Goal: Communication & Community: Ask a question

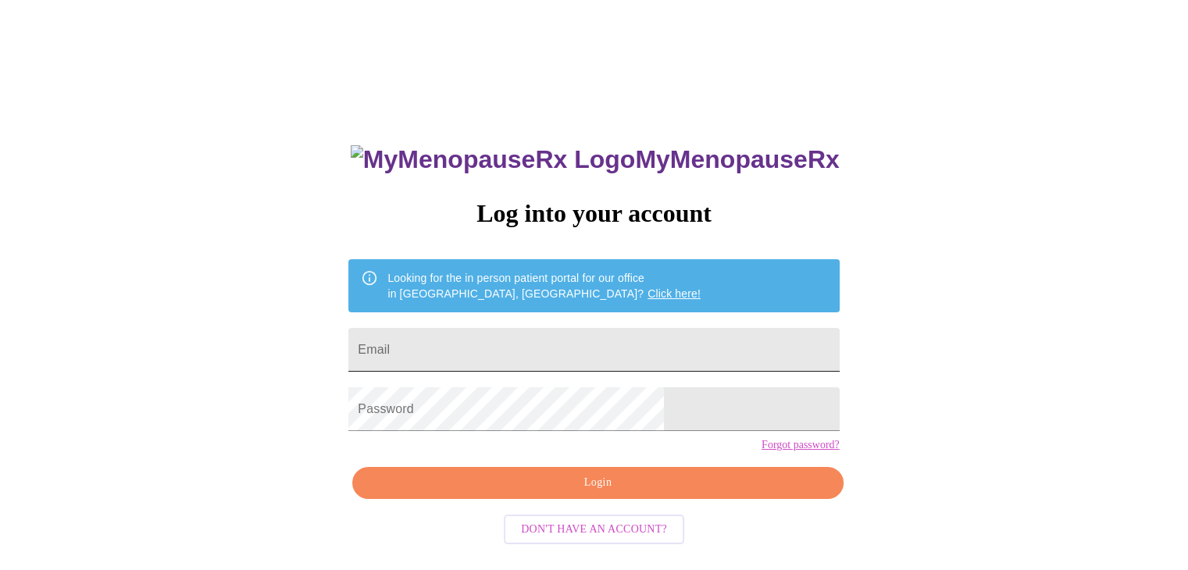
click at [553, 328] on input "Email" at bounding box center [593, 350] width 491 height 44
type input "[EMAIL_ADDRESS][DOMAIN_NAME]"
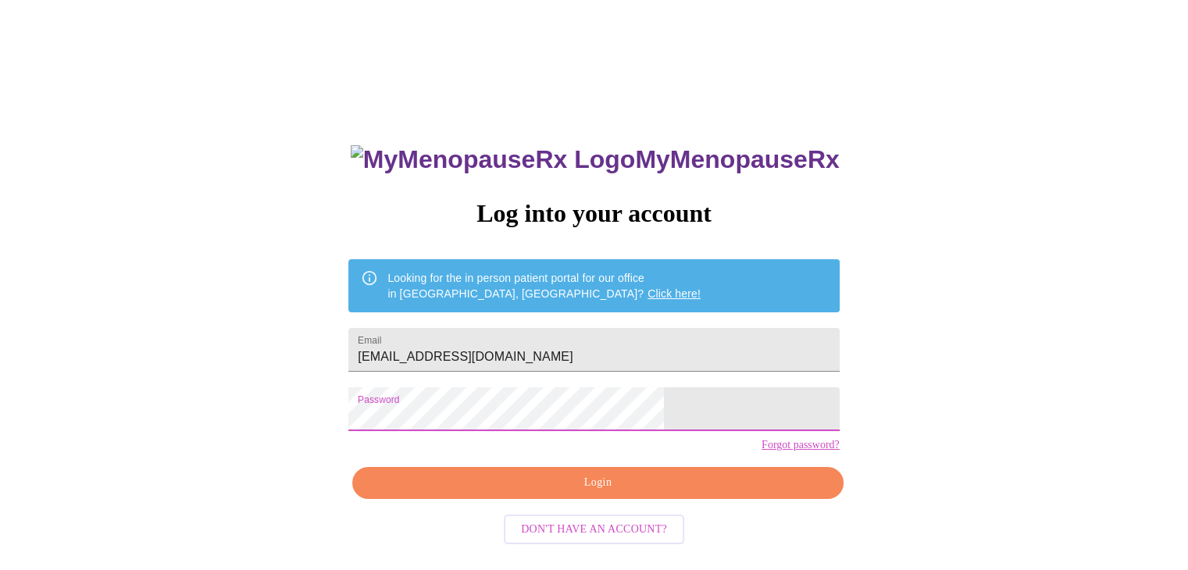
click at [479, 499] on button "Login" at bounding box center [597, 483] width 491 height 32
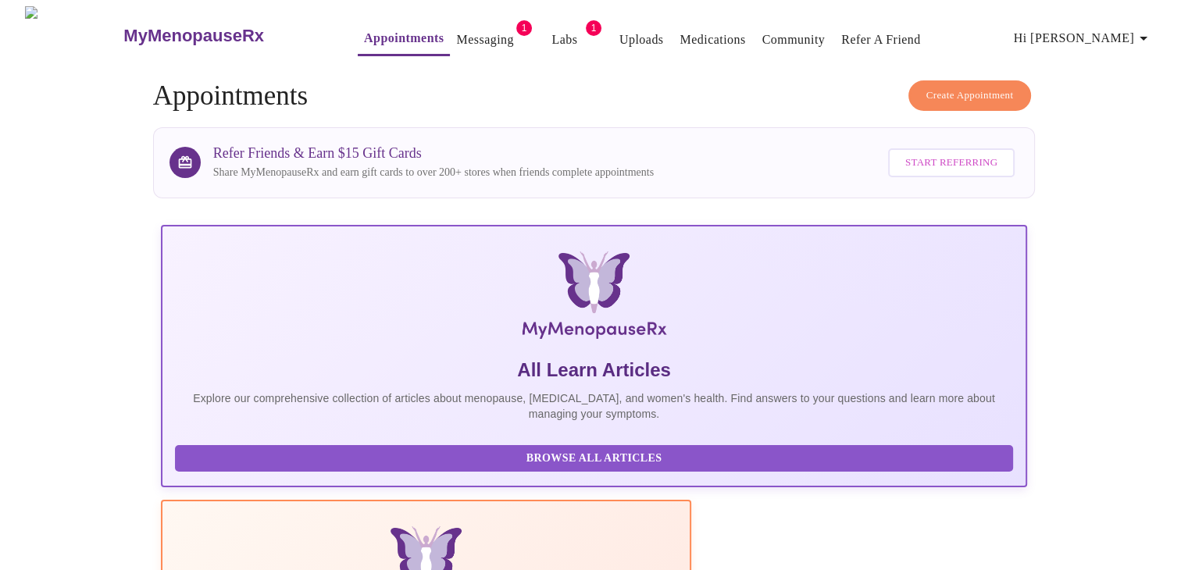
click at [552, 40] on link "Labs" at bounding box center [565, 40] width 26 height 22
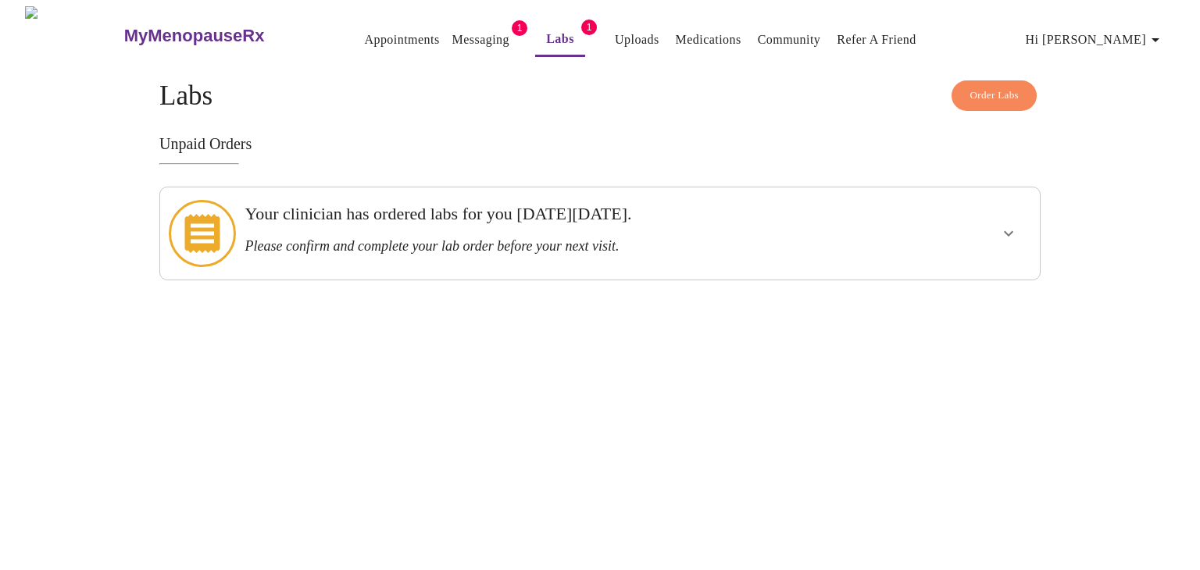
click at [733, 227] on div "Your clinician has ordered labs for you [DATE][DATE]. Please confirm and comple…" at bounding box center [558, 229] width 626 height 51
click at [209, 225] on icon at bounding box center [202, 233] width 67 height 67
click at [1019, 223] on button "show more" at bounding box center [1009, 234] width 38 height 38
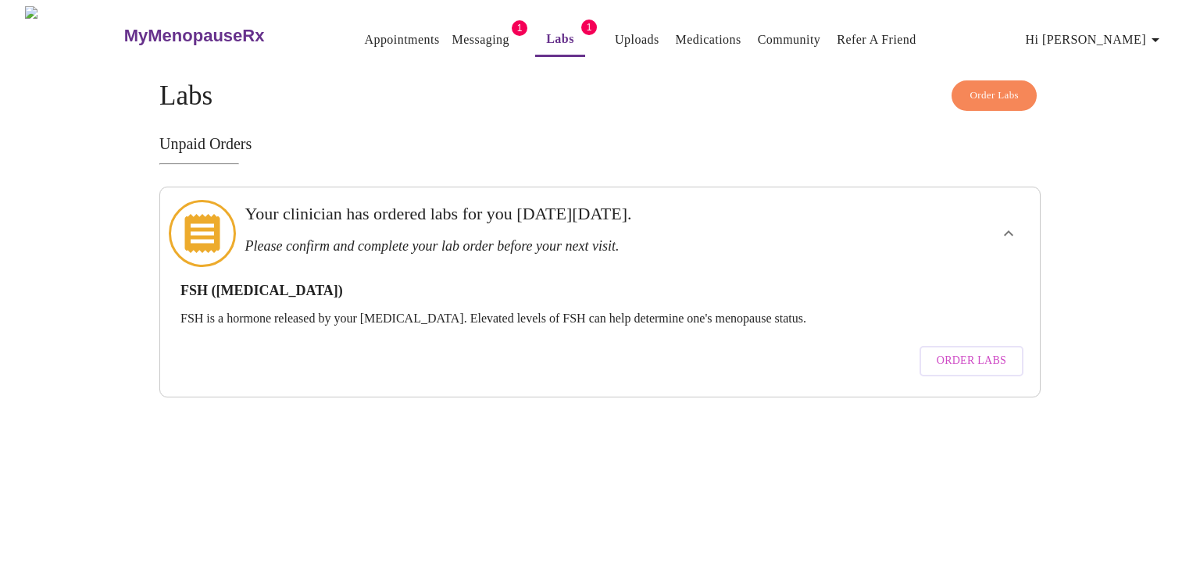
click at [963, 352] on span "Order Labs" at bounding box center [972, 362] width 70 height 20
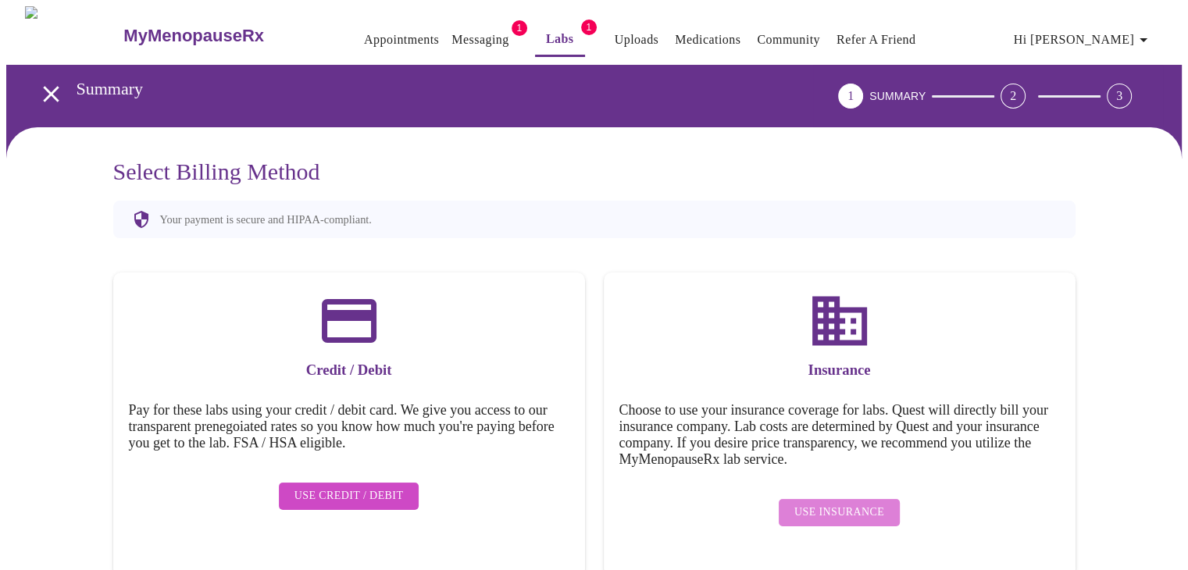
click at [844, 503] on span "Use Insurance" at bounding box center [840, 513] width 90 height 20
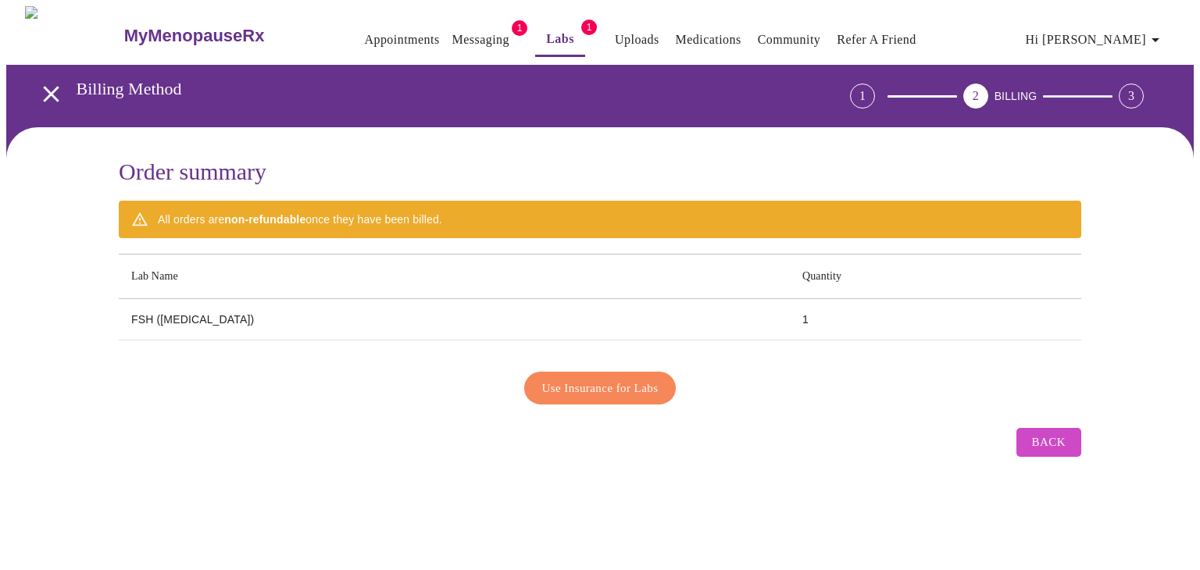
click at [656, 387] on span "Use Insurance for Labs" at bounding box center [600, 388] width 116 height 20
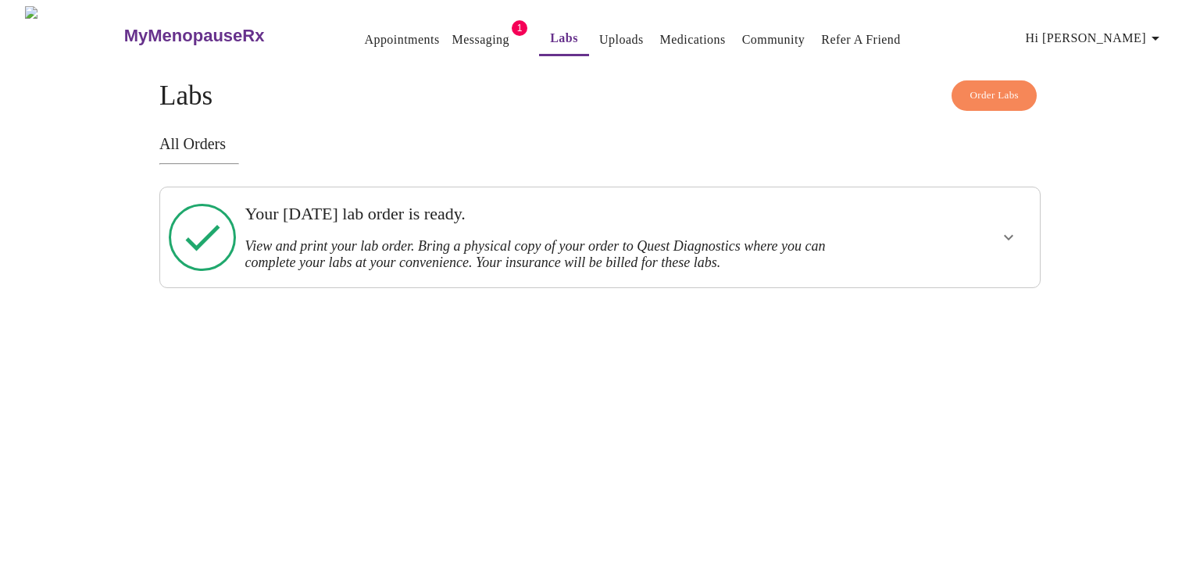
click at [1009, 238] on icon "show more" at bounding box center [1008, 237] width 19 height 19
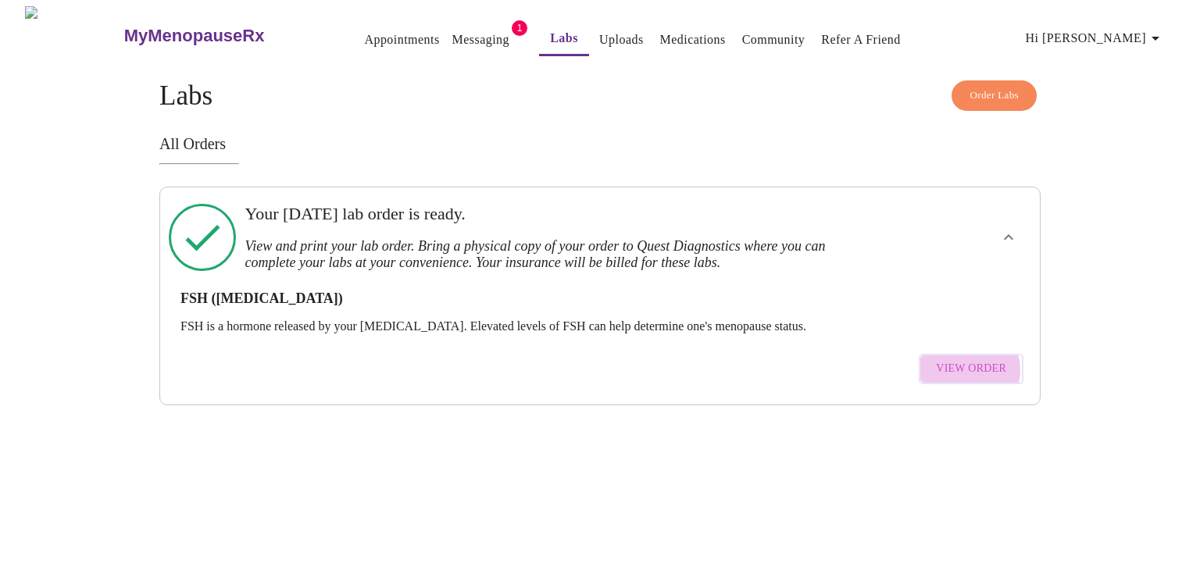
click at [974, 359] on span "View Order" at bounding box center [971, 369] width 70 height 20
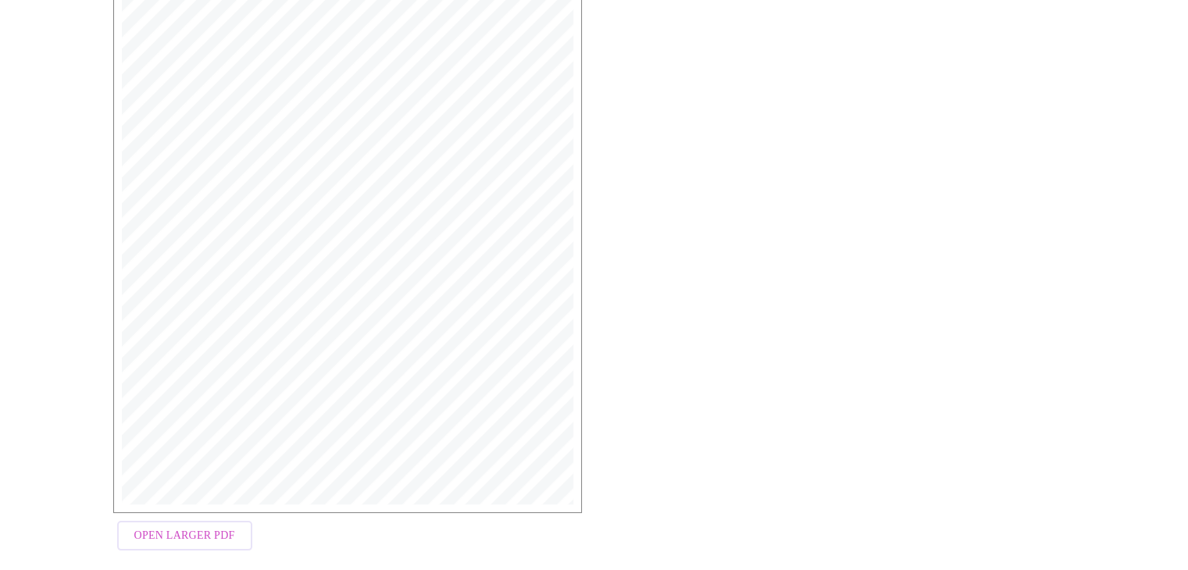
scroll to position [390, 0]
click at [174, 509] on span "Open Larger PDF" at bounding box center [184, 515] width 101 height 20
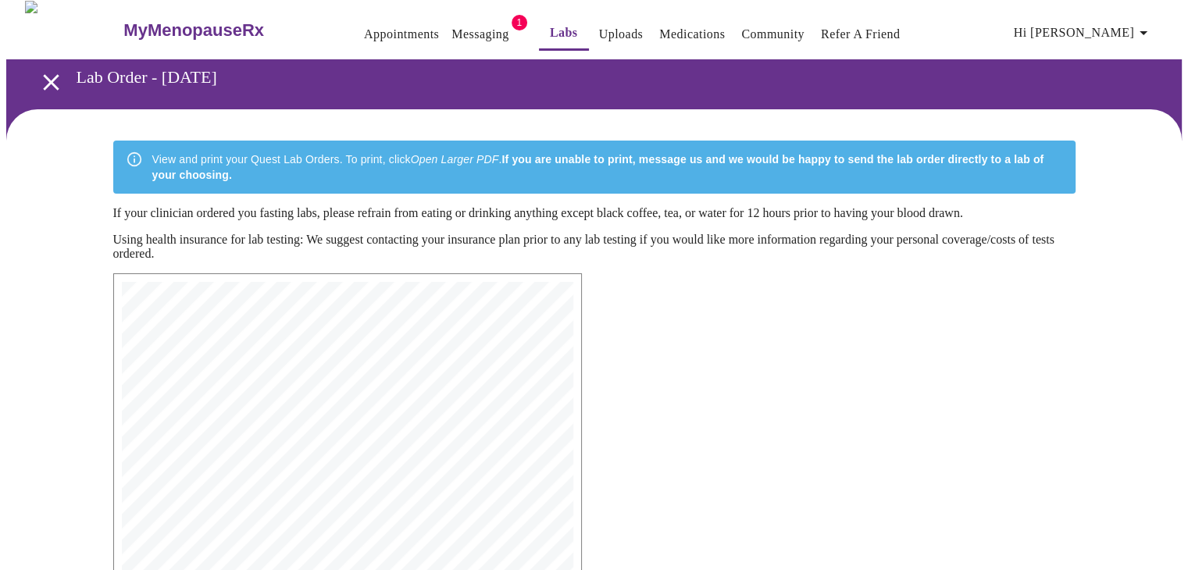
scroll to position [4, 0]
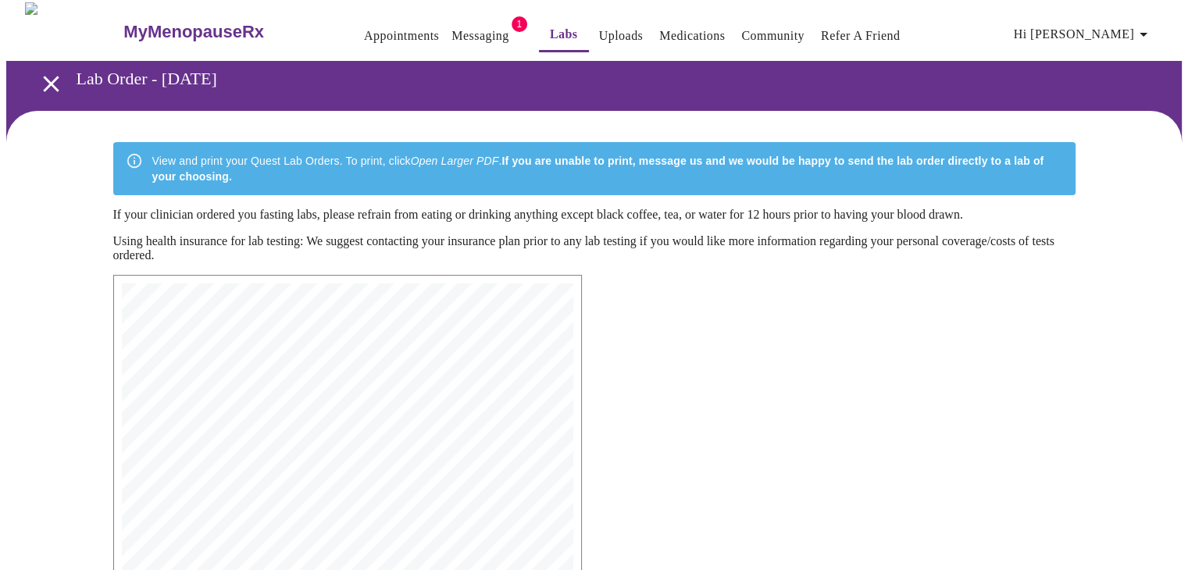
click at [38, 75] on icon "open drawer" at bounding box center [51, 83] width 27 height 27
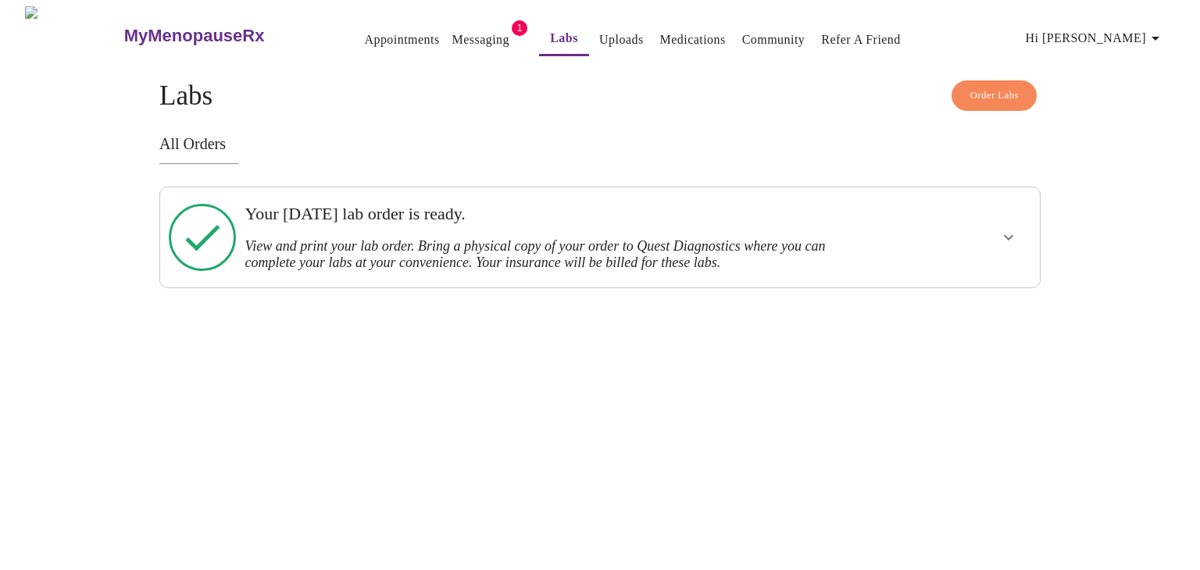
click at [364, 36] on link "Appointments" at bounding box center [401, 40] width 75 height 22
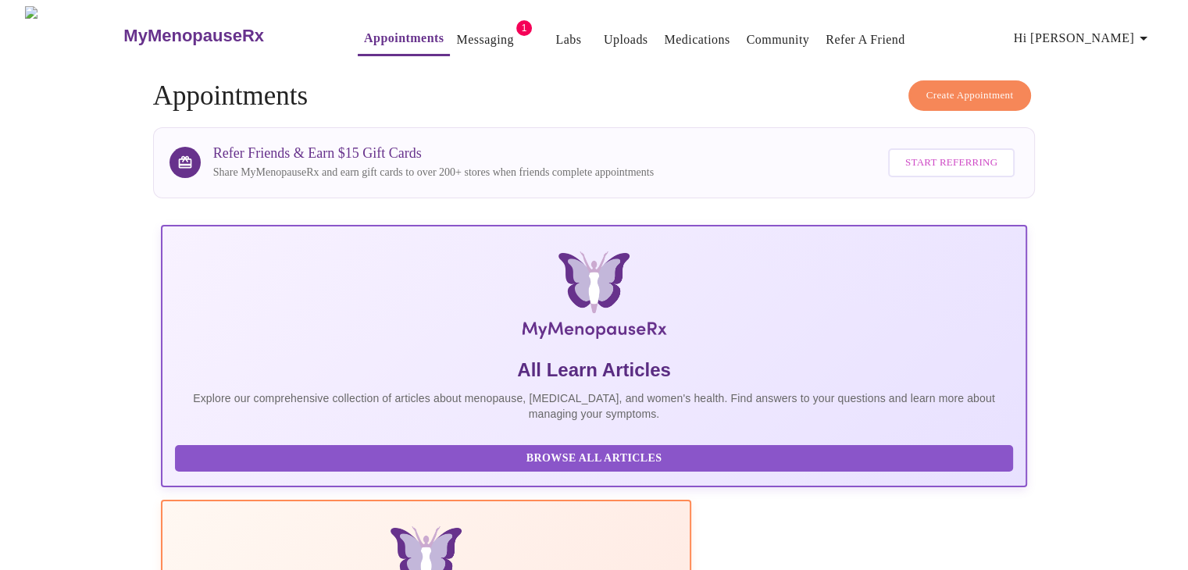
click at [1122, 34] on span "Hi [PERSON_NAME]" at bounding box center [1083, 38] width 139 height 22
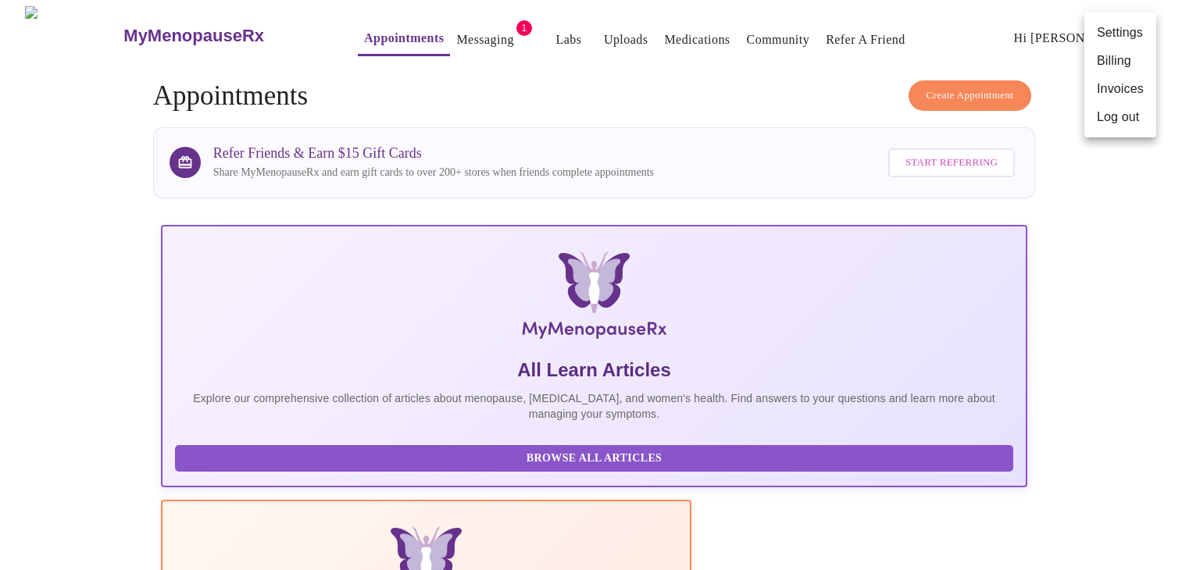
click at [968, 84] on div at bounding box center [600, 285] width 1200 height 570
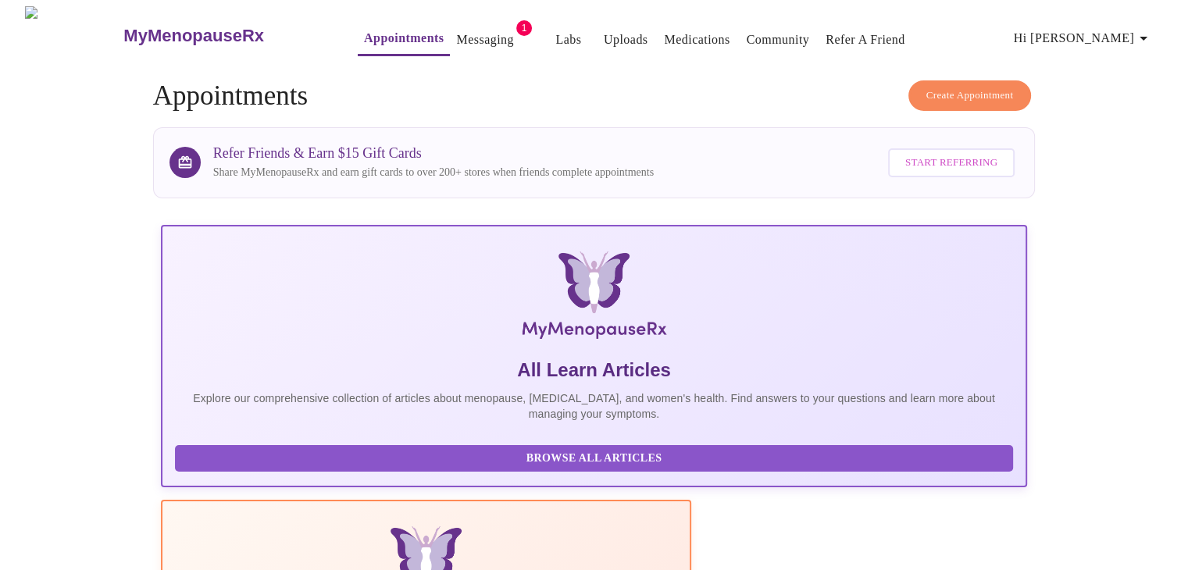
click at [463, 31] on link "Messaging" at bounding box center [484, 40] width 57 height 22
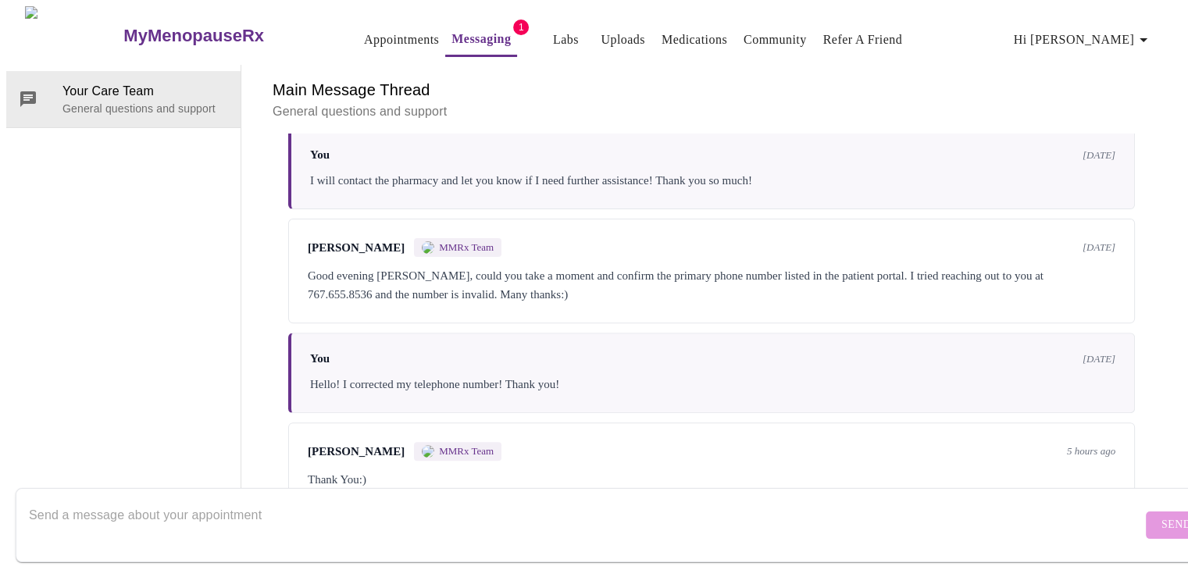
scroll to position [583, 0]
click at [1131, 509] on form "Send" at bounding box center [617, 525] width 1202 height 74
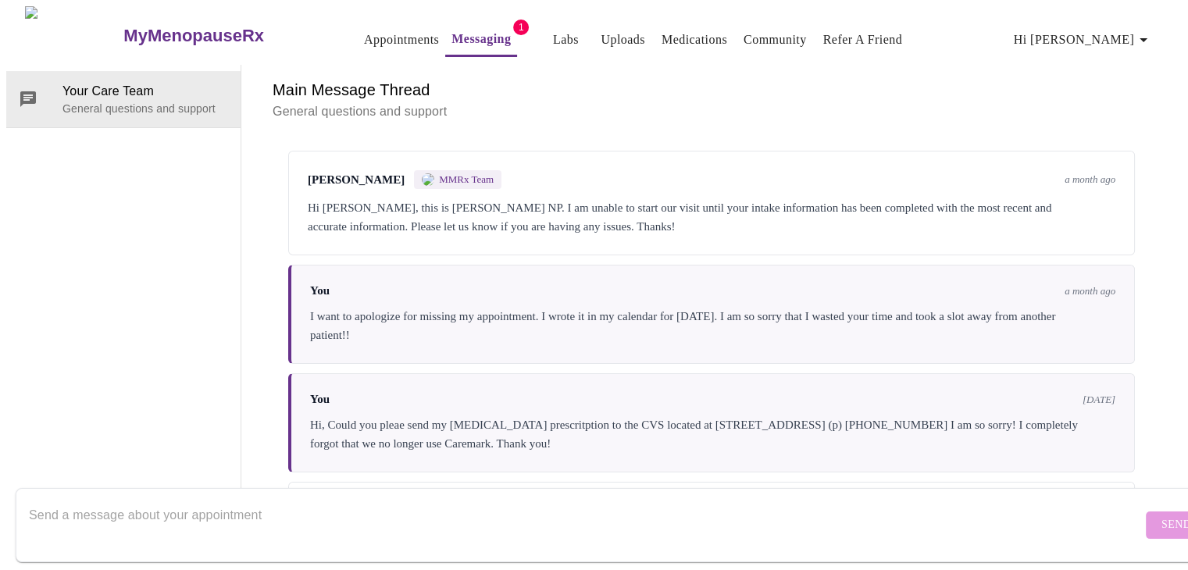
scroll to position [0, 0]
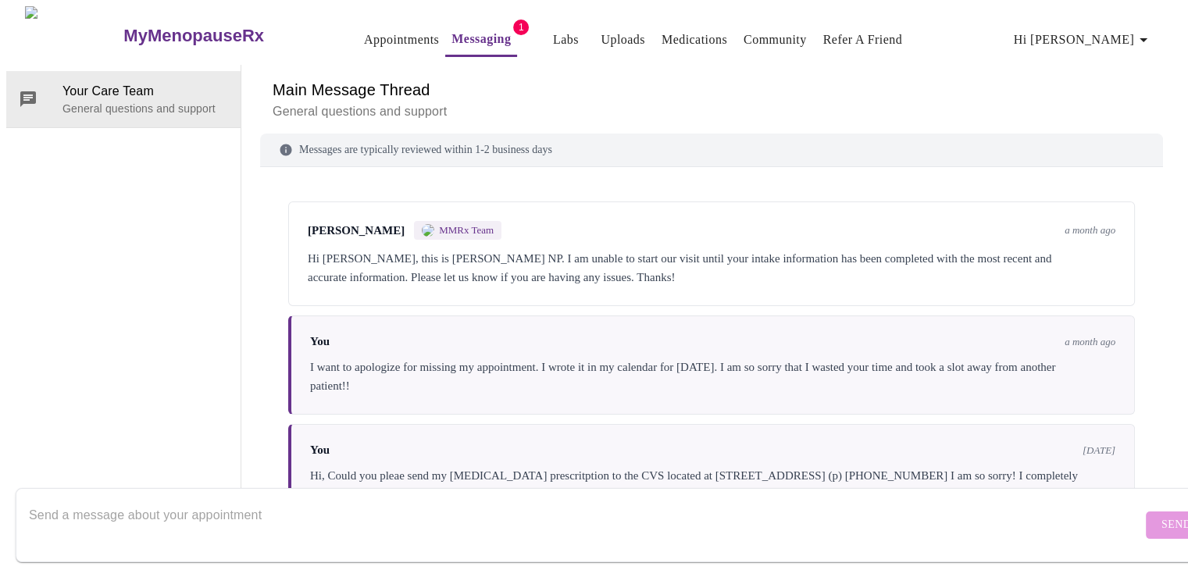
click at [342, 224] on span "[PERSON_NAME]" at bounding box center [356, 230] width 97 height 13
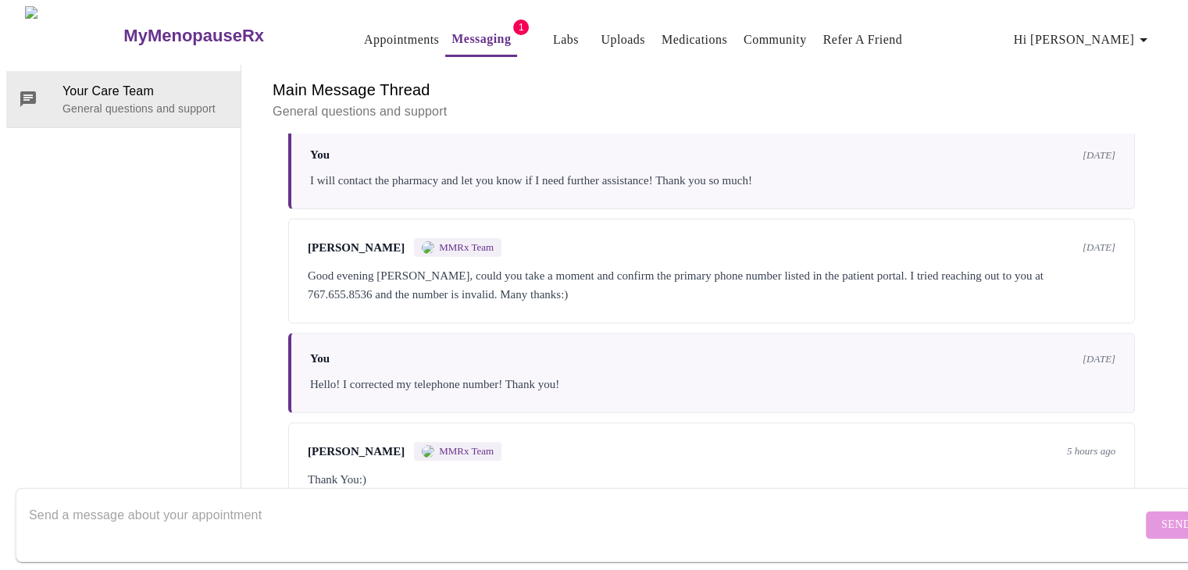
scroll to position [59, 0]
click at [388, 513] on textarea "Send a message about your appointment" at bounding box center [585, 525] width 1113 height 50
type textarea "I"
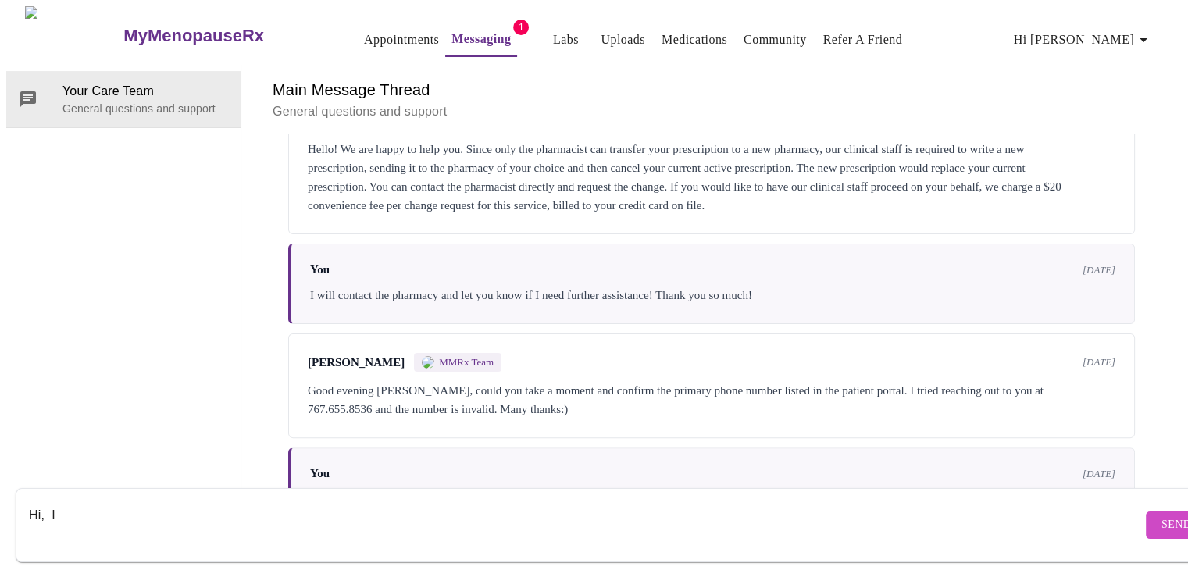
scroll to position [438, 0]
type textarea "H"
click at [338, 500] on textarea "Send a message about your appointment" at bounding box center [585, 525] width 1113 height 50
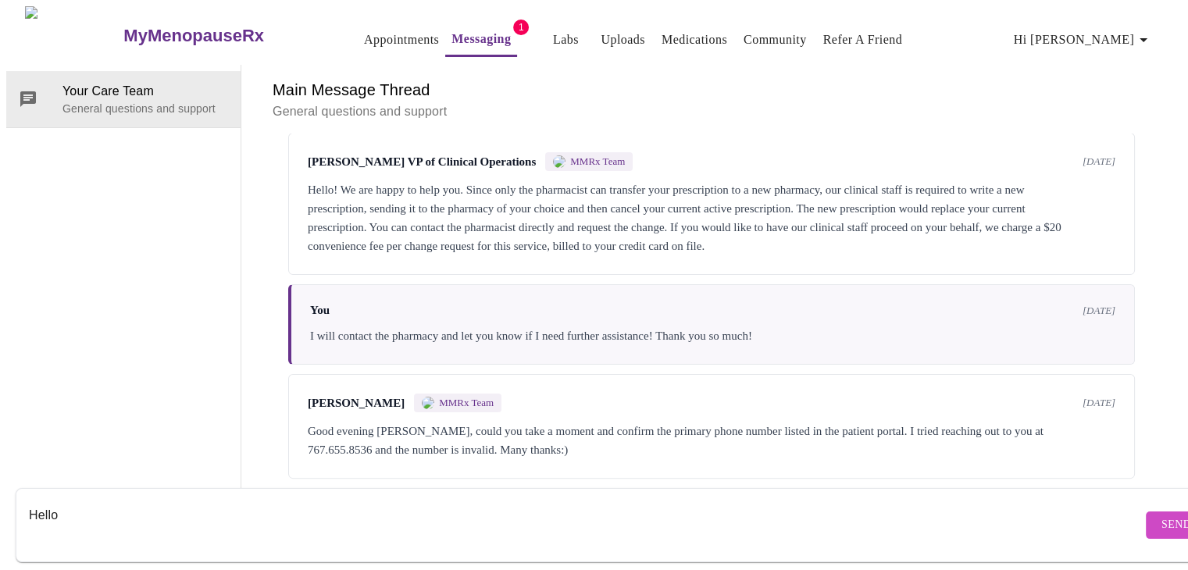
scroll to position [401, 0]
type textarea "Hello, My pharmacy is having difficulty"
